Goal: Task Accomplishment & Management: Manage account settings

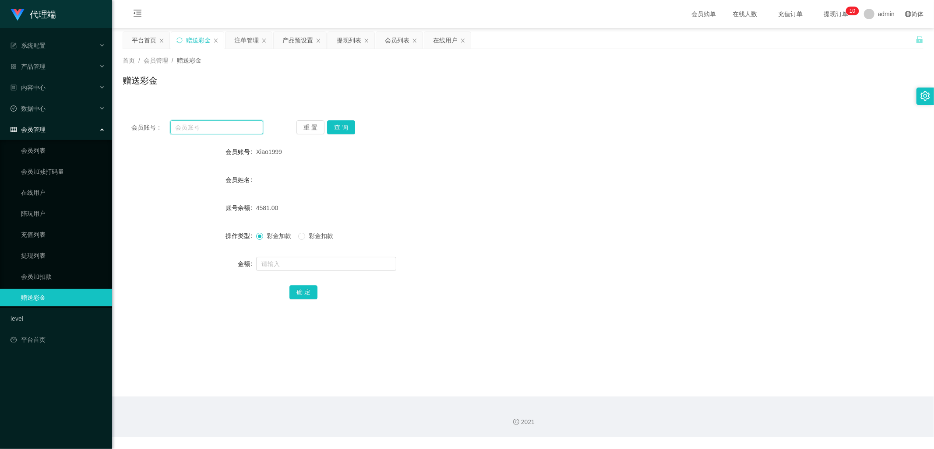
click at [215, 124] on input "text" at bounding box center [216, 127] width 93 height 14
paste input "ahseng"
click at [340, 125] on button "查 询" at bounding box center [341, 127] width 28 height 14
click at [345, 124] on button "查 询" at bounding box center [341, 127] width 28 height 14
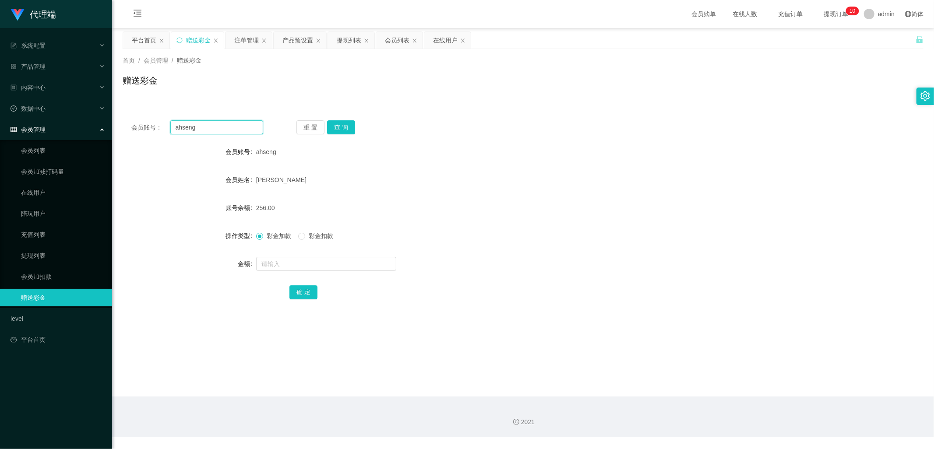
drag, startPoint x: 210, startPoint y: 123, endPoint x: 165, endPoint y: 128, distance: 45.4
click at [165, 128] on div "会员账号： [PERSON_NAME]" at bounding box center [197, 127] width 132 height 14
paste input "Xiao1999"
click at [347, 129] on button "查 询" at bounding box center [341, 127] width 28 height 14
drag, startPoint x: 208, startPoint y: 129, endPoint x: 152, endPoint y: 128, distance: 56.1
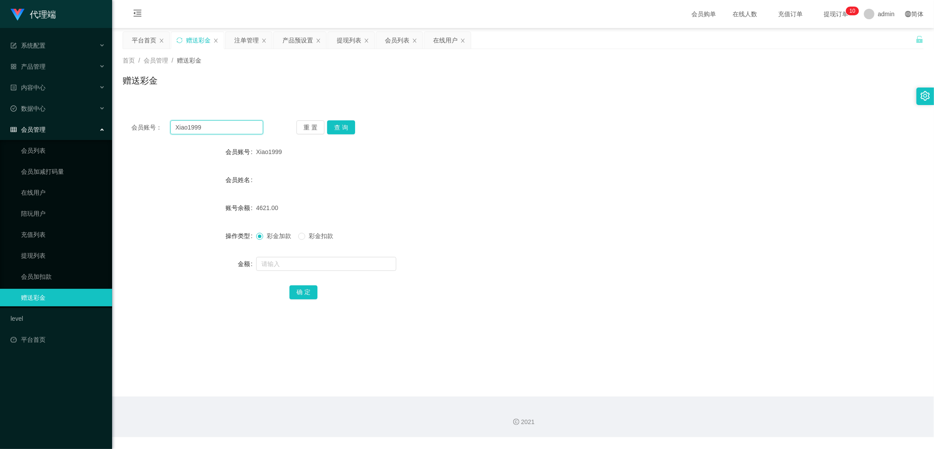
click at [152, 128] on div "会员账号： Xiao1999" at bounding box center [197, 127] width 132 height 14
paste input "ahseng"
type input "ahseng"
click at [347, 126] on button "查 询" at bounding box center [341, 127] width 28 height 14
click at [289, 42] on div "产品预设置" at bounding box center [297, 40] width 31 height 17
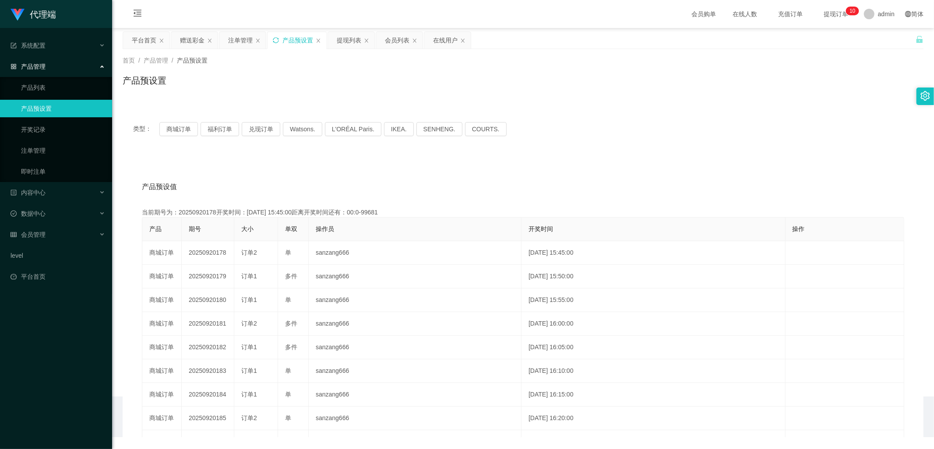
click at [277, 41] on icon "图标: sync" at bounding box center [276, 40] width 6 height 6
click at [185, 42] on div "赠送彩金" at bounding box center [192, 40] width 25 height 17
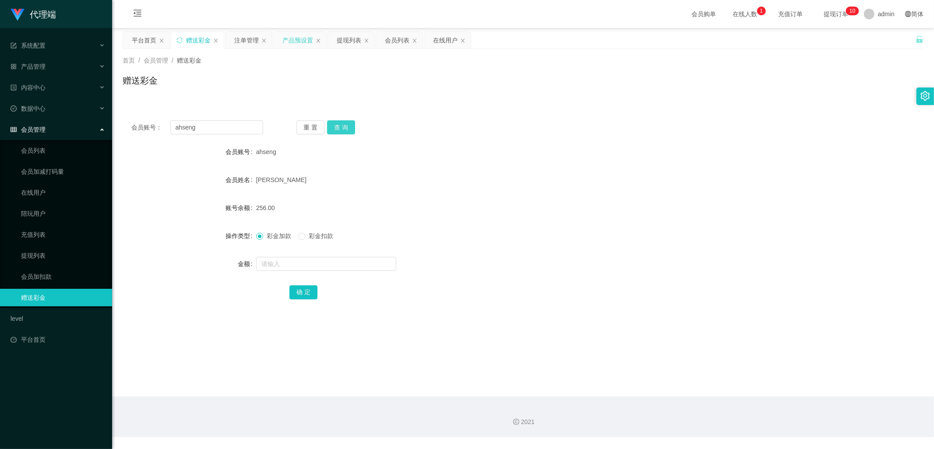
click at [340, 126] on button "查 询" at bounding box center [341, 127] width 28 height 14
click at [347, 126] on div "重 置 查 询" at bounding box center [362, 127] width 132 height 14
drag, startPoint x: 213, startPoint y: 128, endPoint x: 138, endPoint y: 133, distance: 75.4
click at [138, 133] on div "会员账号： [PERSON_NAME]" at bounding box center [197, 127] width 132 height 14
click at [243, 39] on div "注单管理" at bounding box center [246, 40] width 25 height 17
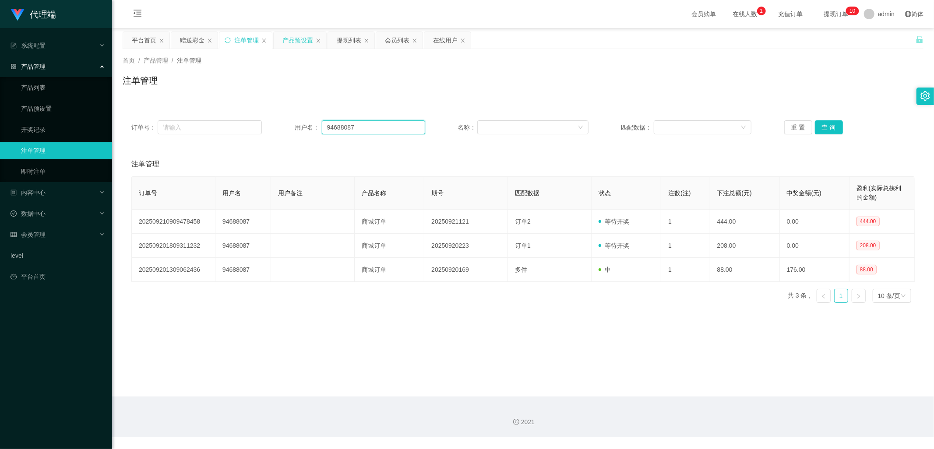
drag, startPoint x: 371, startPoint y: 127, endPoint x: 266, endPoint y: 133, distance: 105.7
click at [266, 133] on div "订单号： 用户名： 94688087 名称： 匹配数据： 重 置 查 询" at bounding box center [522, 127] width 783 height 14
paste input "ahseng"
type input "ahseng"
click at [828, 126] on button "查 询" at bounding box center [829, 127] width 28 height 14
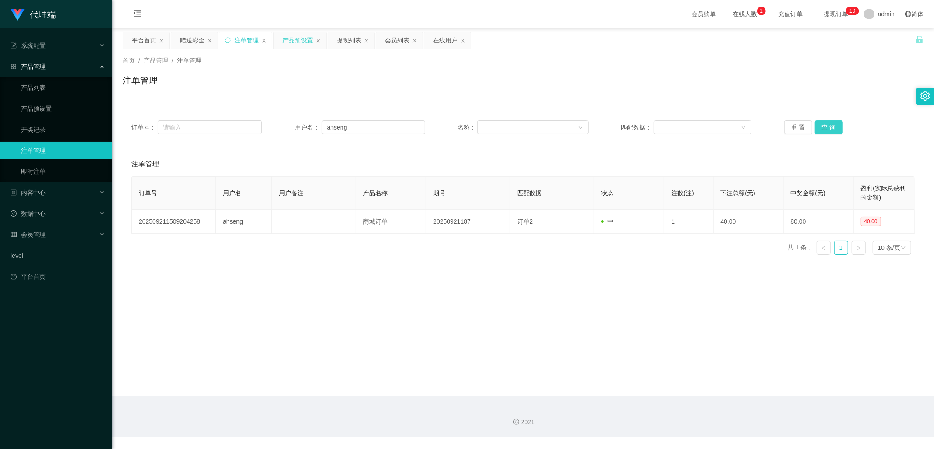
click at [828, 126] on button "查 询" at bounding box center [829, 127] width 28 height 14
click at [829, 126] on div "重 置 查 询" at bounding box center [849, 127] width 130 height 14
click at [836, 126] on button "查 询" at bounding box center [829, 127] width 28 height 14
click at [826, 127] on button "查 询" at bounding box center [829, 127] width 28 height 14
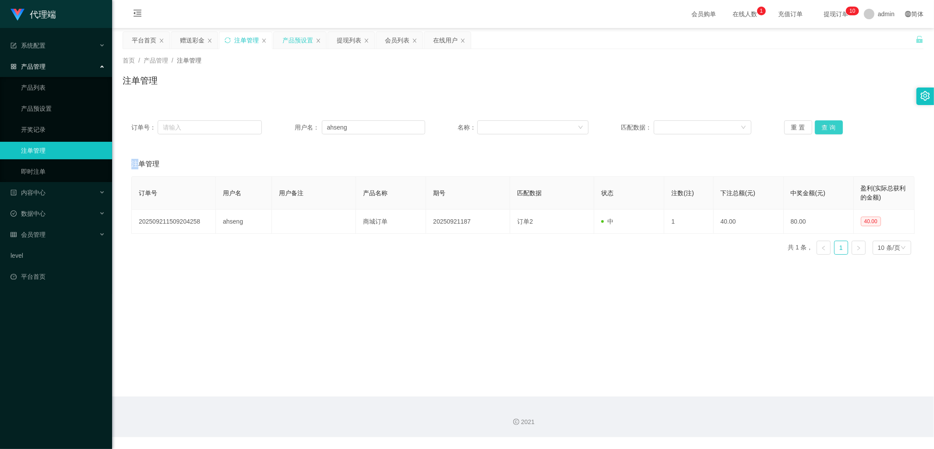
click at [826, 127] on button "查 询" at bounding box center [829, 127] width 28 height 14
click at [194, 40] on div "赠送彩金" at bounding box center [192, 40] width 25 height 17
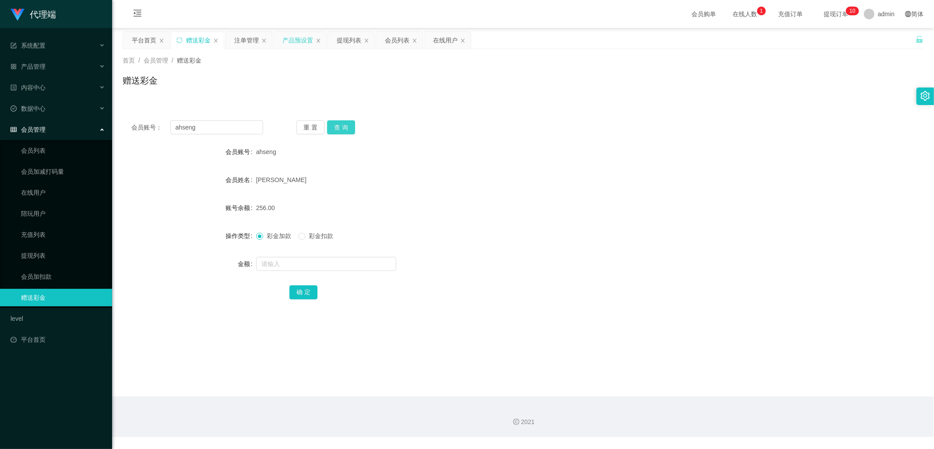
click at [342, 128] on button "查 询" at bounding box center [341, 127] width 28 height 14
click at [237, 39] on div "注单管理" at bounding box center [246, 40] width 25 height 17
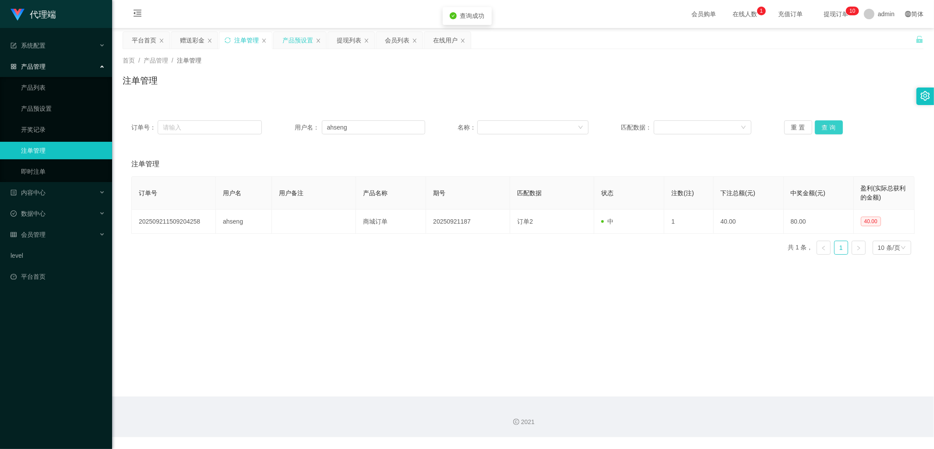
click at [830, 133] on button "查 询" at bounding box center [829, 127] width 28 height 14
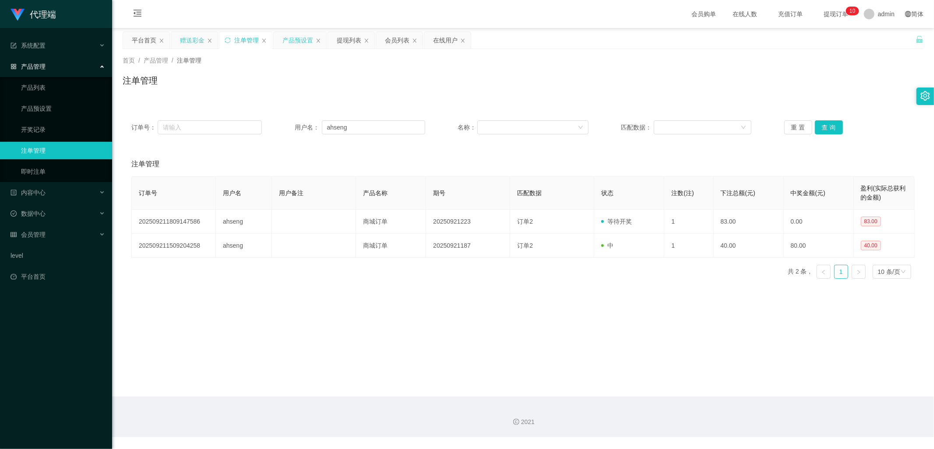
click at [194, 39] on div "赠送彩金" at bounding box center [192, 40] width 25 height 17
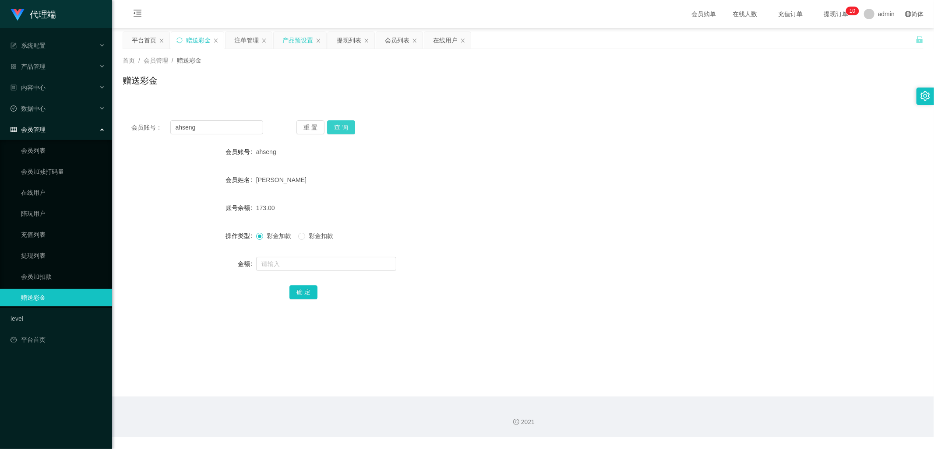
click at [344, 129] on button "查 询" at bounding box center [341, 127] width 28 height 14
click at [294, 42] on div "产品预设置" at bounding box center [297, 40] width 31 height 17
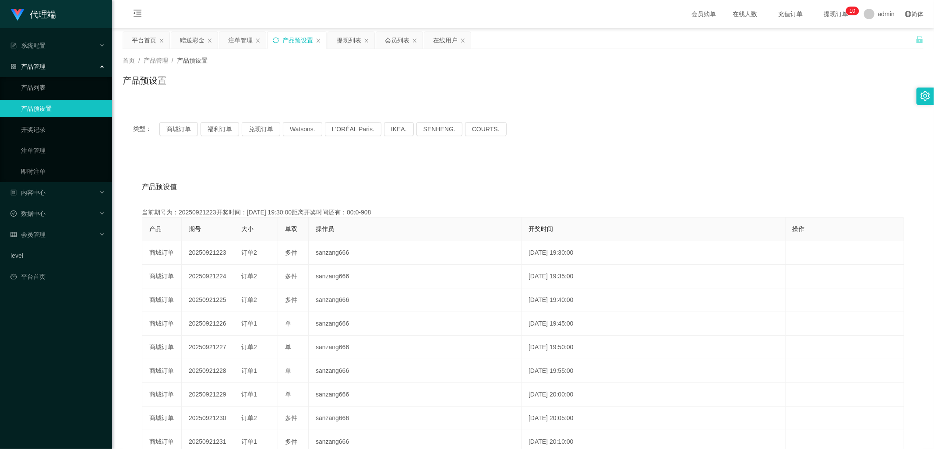
click at [277, 40] on icon "图标: sync" at bounding box center [276, 40] width 6 height 6
click at [198, 42] on div "赠送彩金" at bounding box center [192, 40] width 25 height 17
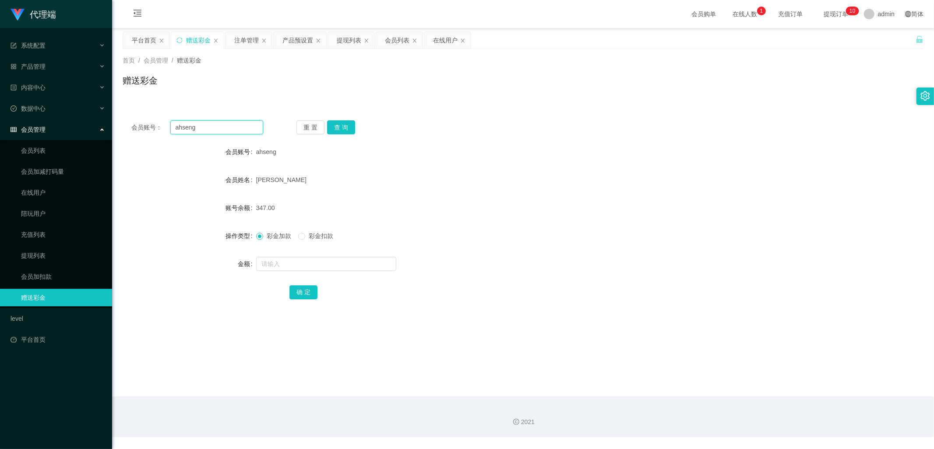
drag, startPoint x: 210, startPoint y: 129, endPoint x: 120, endPoint y: 129, distance: 90.2
click at [120, 129] on main "关闭左侧 关闭右侧 关闭其它 刷新页面 平台首页 赠送彩金 注单管理 产品预设置 提现列表 会员列表 在线用户 首页 / 会员管理 / 赠送彩金 / 赠送彩金…" at bounding box center [523, 212] width 822 height 369
paste input "Xiao1999"
type input "Xiao1999"
click at [339, 130] on button "查 询" at bounding box center [341, 127] width 28 height 14
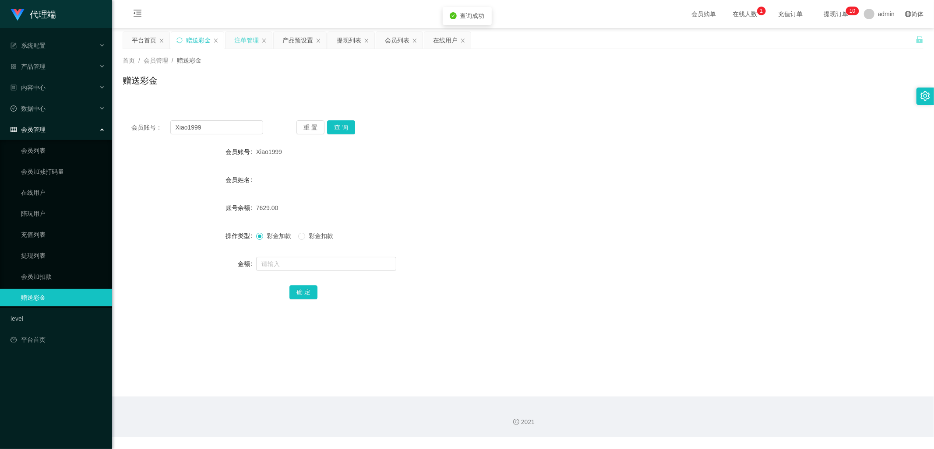
click at [240, 37] on div "注单管理" at bounding box center [246, 40] width 25 height 17
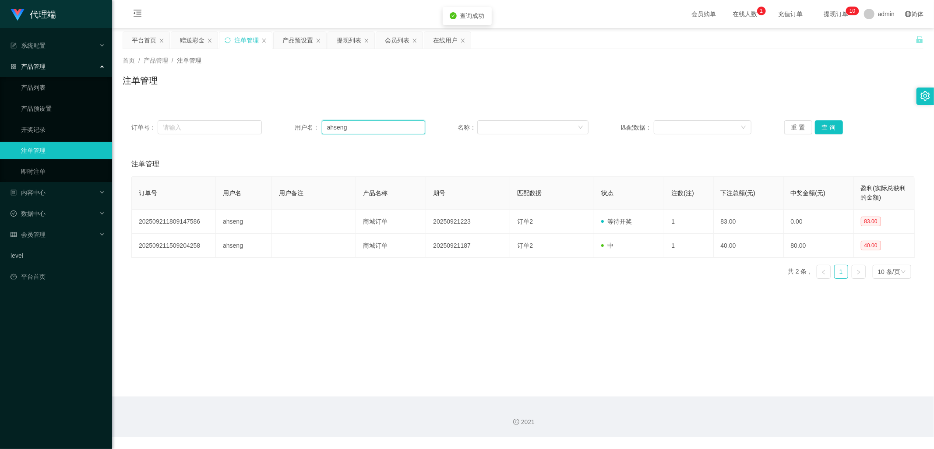
drag, startPoint x: 356, startPoint y: 127, endPoint x: 295, endPoint y: 133, distance: 61.5
click at [295, 133] on div "用户名： [PERSON_NAME]" at bounding box center [360, 127] width 130 height 14
paste input "Xiao1999"
type input "Xiao1999"
click at [826, 127] on button "查 询" at bounding box center [829, 127] width 28 height 14
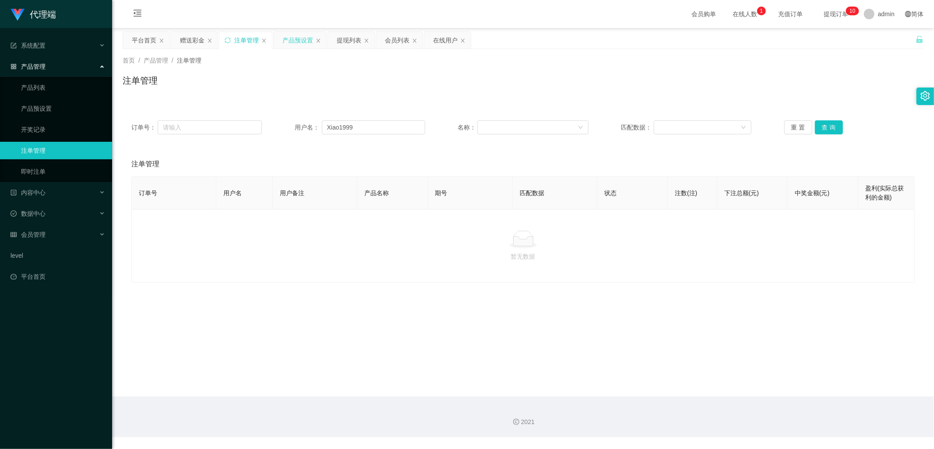
click at [290, 38] on div "产品预设置" at bounding box center [297, 40] width 31 height 17
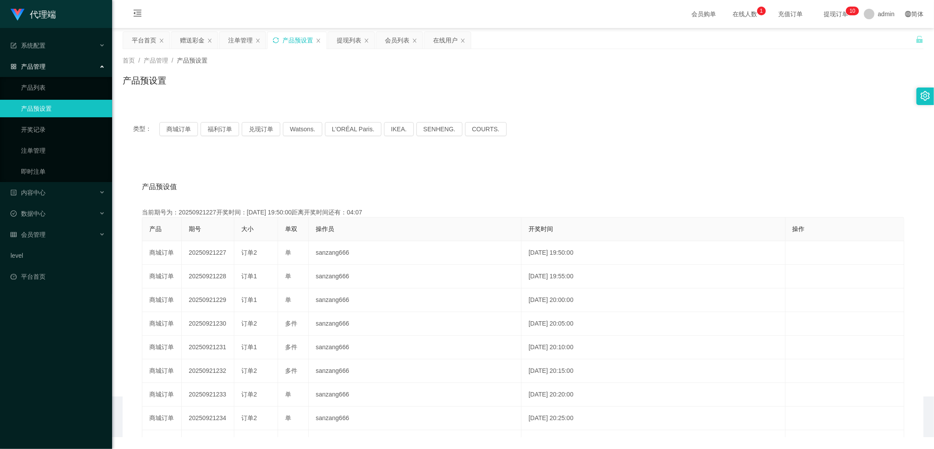
click at [276, 39] on icon "图标: sync" at bounding box center [276, 40] width 6 height 6
click at [259, 125] on button "兑现订单" at bounding box center [261, 129] width 39 height 14
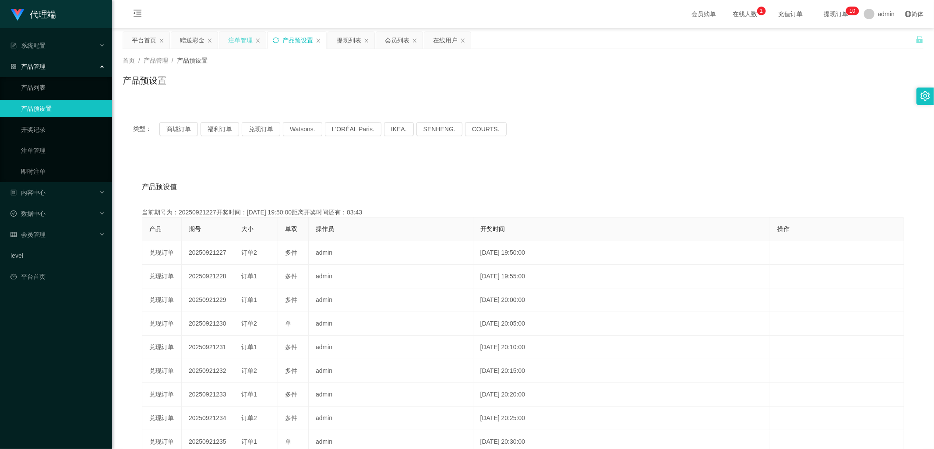
click at [237, 39] on div "注单管理" at bounding box center [240, 40] width 25 height 17
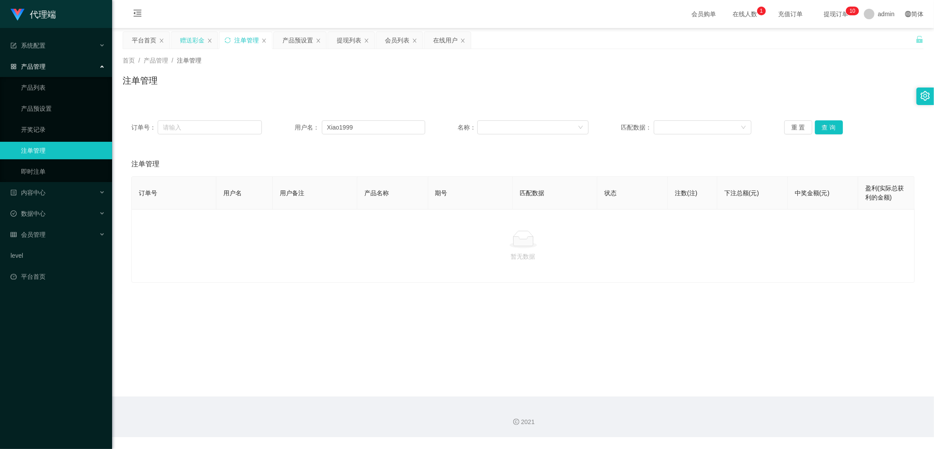
click at [187, 39] on div "赠送彩金" at bounding box center [192, 40] width 25 height 17
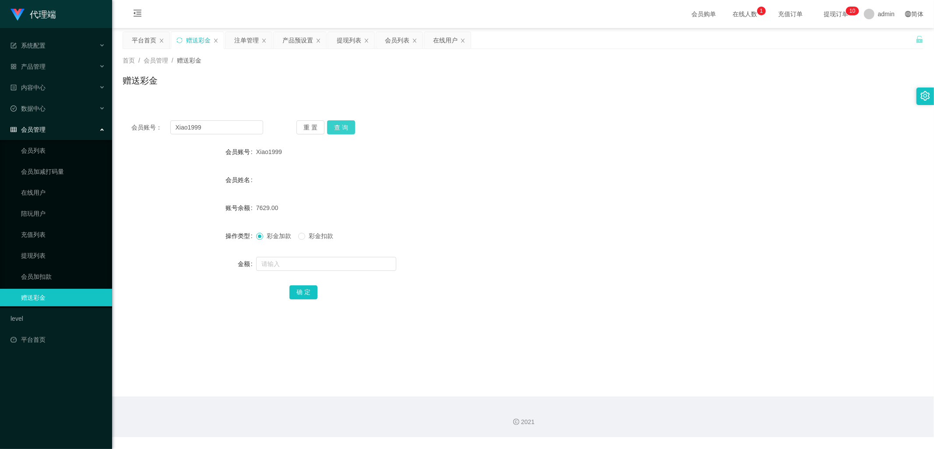
click at [348, 123] on button "查 询" at bounding box center [341, 127] width 28 height 14
click at [347, 127] on button "查 询" at bounding box center [341, 127] width 28 height 14
click at [333, 126] on button "查 询" at bounding box center [341, 127] width 28 height 14
click at [340, 127] on button "查 询" at bounding box center [341, 127] width 28 height 14
click at [239, 42] on div "注单管理" at bounding box center [246, 40] width 25 height 17
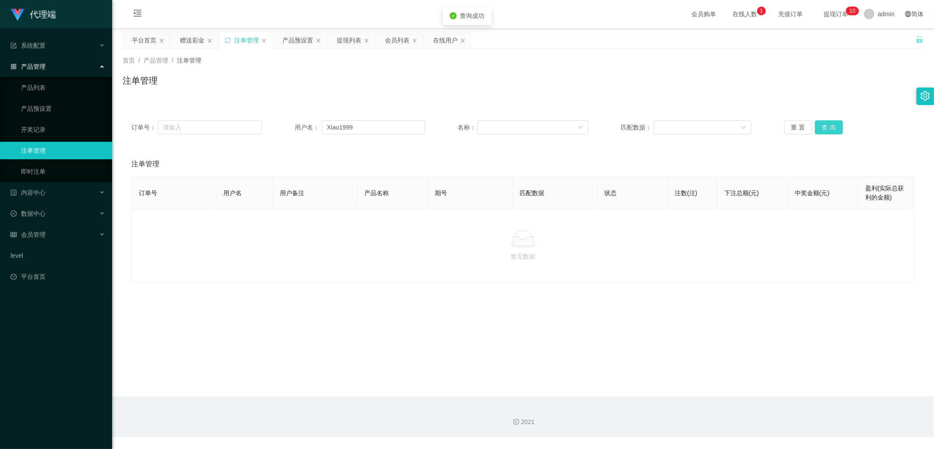
click at [827, 123] on button "查 询" at bounding box center [829, 127] width 28 height 14
click at [827, 127] on button "查 询" at bounding box center [829, 127] width 28 height 14
click at [828, 125] on button "查 询" at bounding box center [829, 127] width 28 height 14
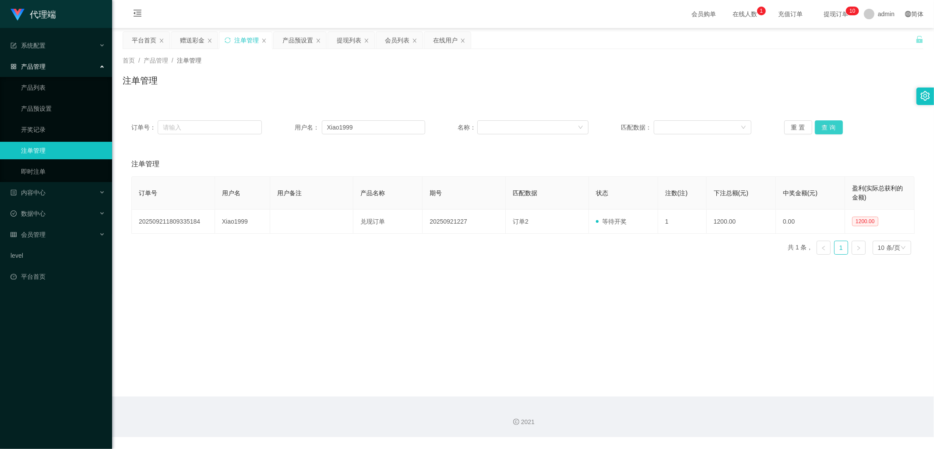
click at [828, 125] on button "查 询" at bounding box center [829, 127] width 28 height 14
click at [831, 120] on button "查 询" at bounding box center [829, 127] width 28 height 14
click at [831, 127] on button "查 询" at bounding box center [829, 127] width 28 height 14
drag, startPoint x: 357, startPoint y: 130, endPoint x: 321, endPoint y: 129, distance: 35.5
click at [322, 129] on input "Xiao1999" at bounding box center [373, 127] width 103 height 14
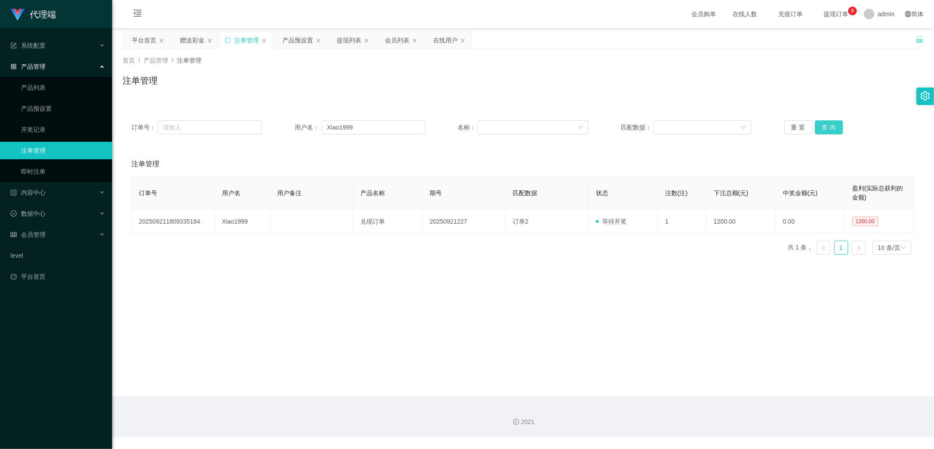
click at [831, 126] on button "查 询" at bounding box center [829, 127] width 28 height 14
click at [841, 132] on div "重 置 查 询" at bounding box center [849, 127] width 130 height 14
click at [832, 128] on button "查 询" at bounding box center [829, 127] width 28 height 14
drag, startPoint x: 357, startPoint y: 126, endPoint x: 316, endPoint y: 126, distance: 41.6
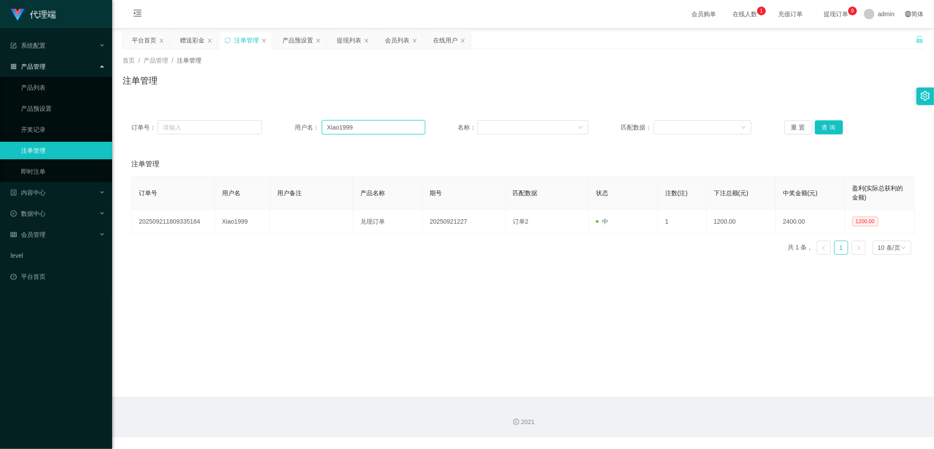
click at [316, 126] on div "用户名： Xiao1999" at bounding box center [360, 127] width 130 height 14
drag, startPoint x: 399, startPoint y: 39, endPoint x: 552, endPoint y: 134, distance: 180.0
click at [399, 39] on div "会员列表" at bounding box center [397, 40] width 25 height 17
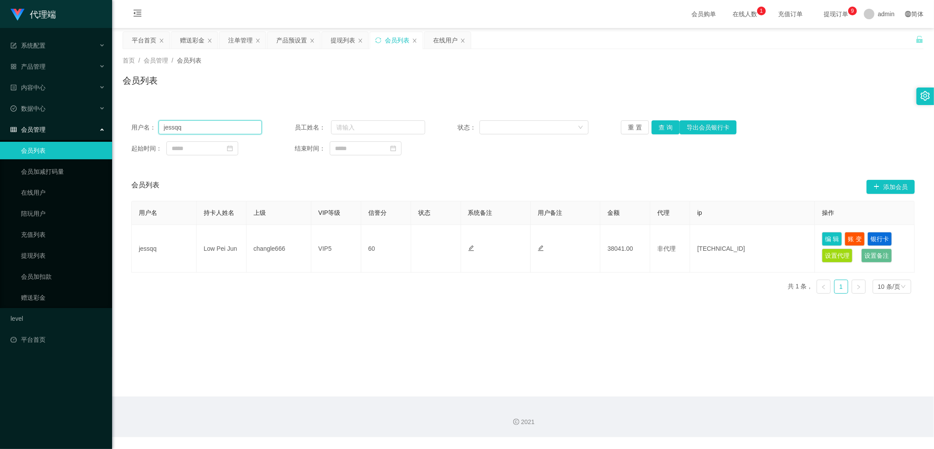
drag, startPoint x: 170, startPoint y: 130, endPoint x: 289, endPoint y: 131, distance: 119.6
click at [136, 131] on div "用户名： [PERSON_NAME]" at bounding box center [196, 127] width 130 height 14
paste input "Xiao1999"
type input "Xiao1999"
click at [665, 125] on button "查 询" at bounding box center [666, 127] width 28 height 14
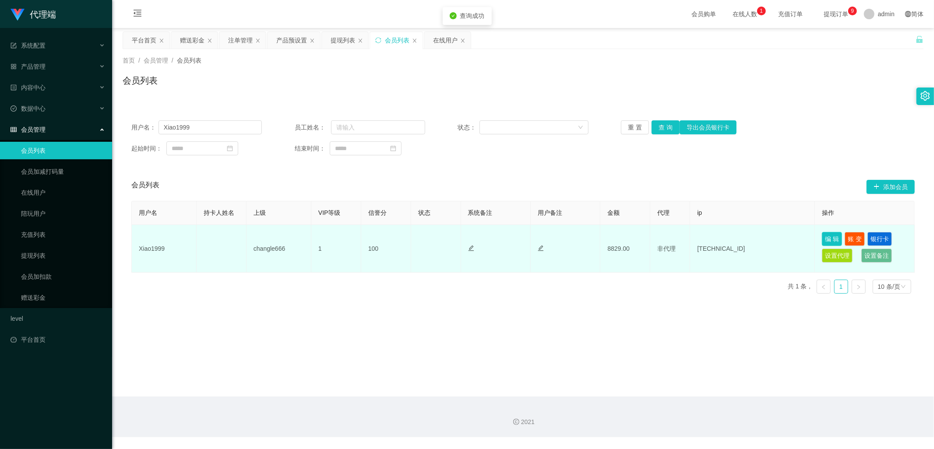
click at [828, 237] on button "编 辑" at bounding box center [832, 239] width 20 height 14
type input "Xiao1999"
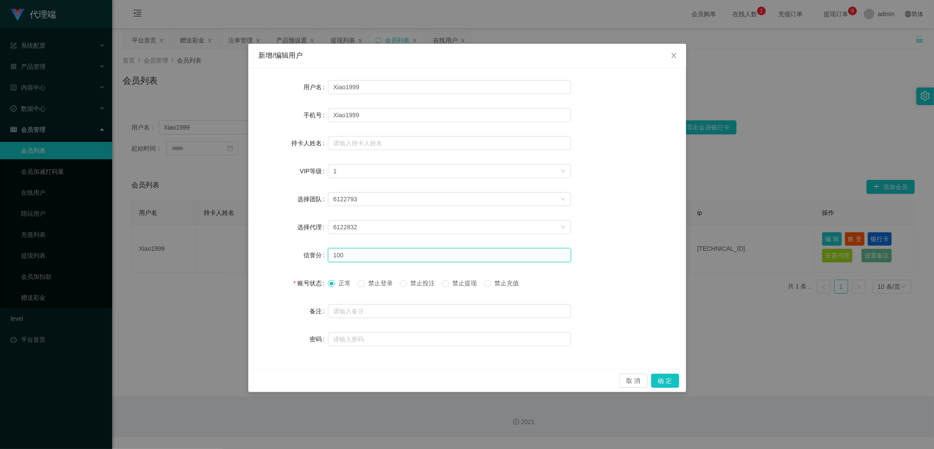
click at [355, 256] on input "100" at bounding box center [449, 255] width 243 height 14
type input "1"
type input "80"
click at [664, 382] on button "确 定" at bounding box center [665, 381] width 28 height 14
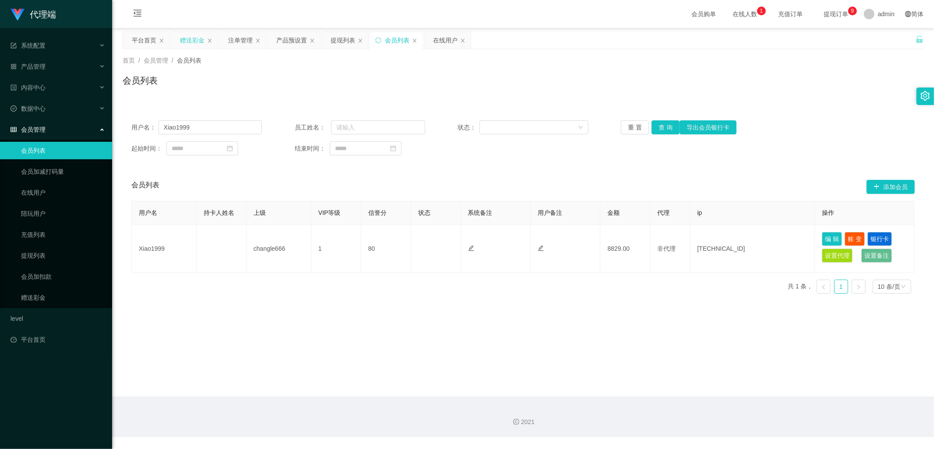
click at [187, 41] on div "赠送彩金" at bounding box center [192, 40] width 25 height 17
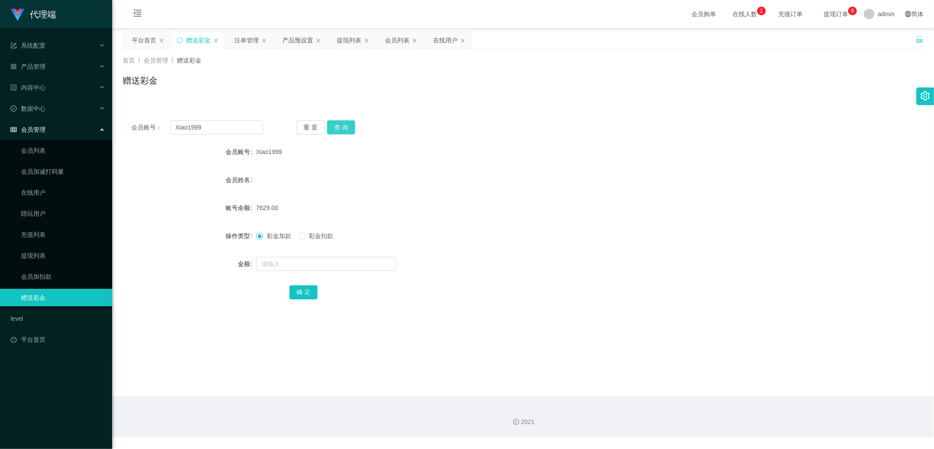
click at [348, 129] on button "查 询" at bounding box center [341, 127] width 28 height 14
click at [239, 40] on div "注单管理" at bounding box center [246, 40] width 25 height 17
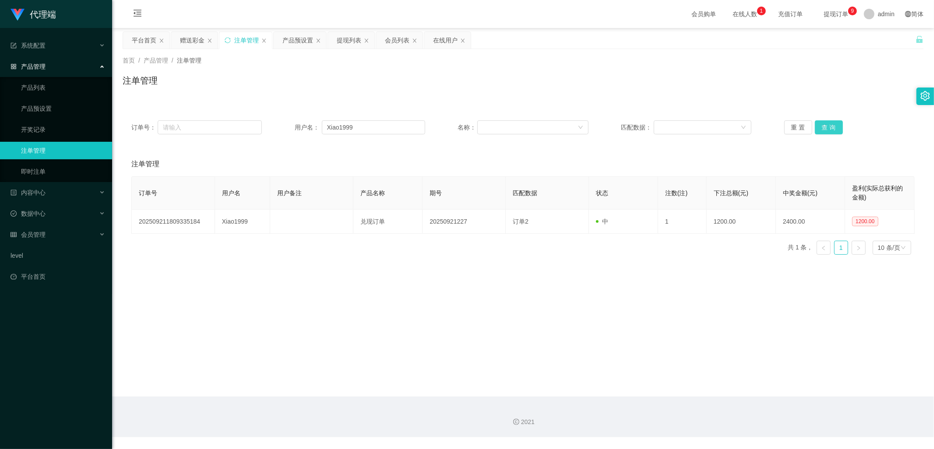
click at [830, 126] on button "查 询" at bounding box center [829, 127] width 28 height 14
click at [828, 127] on button "查 询" at bounding box center [829, 127] width 28 height 14
